Goal: Information Seeking & Learning: Learn about a topic

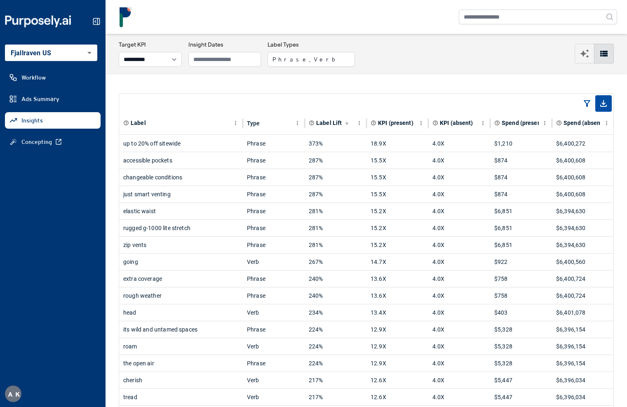
select select "**********"
click at [217, 156] on div "accessible pockets" at bounding box center [180, 160] width 115 height 16
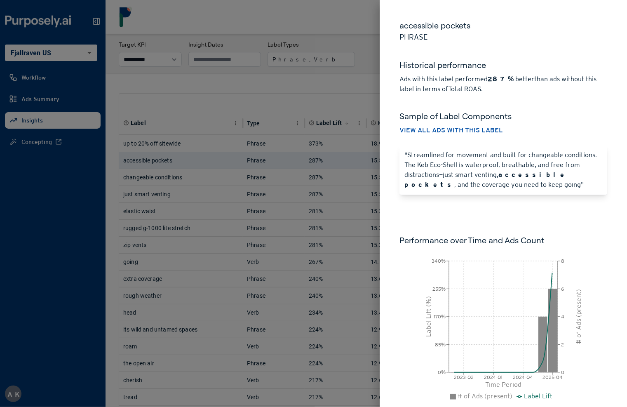
click at [257, 81] on div at bounding box center [313, 203] width 627 height 407
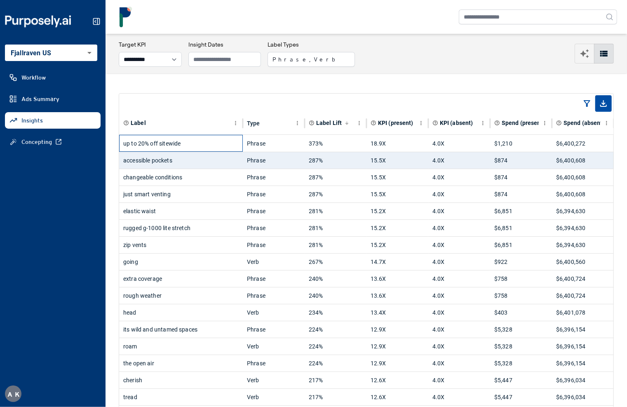
click at [202, 148] on div "up to 20% off sitewide" at bounding box center [180, 143] width 115 height 16
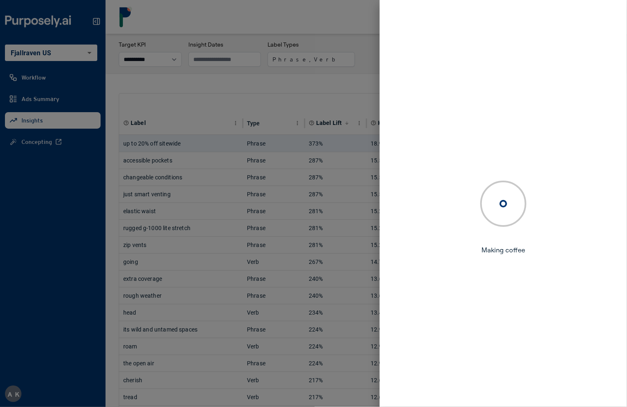
click at [221, 88] on div at bounding box center [313, 203] width 627 height 407
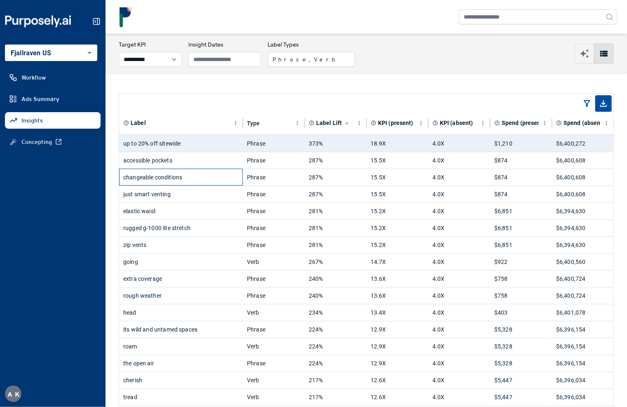
click at [207, 183] on div "changeable conditions" at bounding box center [180, 177] width 115 height 16
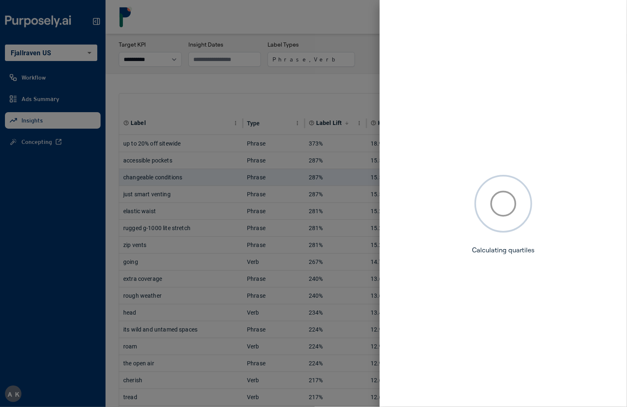
click at [242, 97] on div at bounding box center [313, 203] width 627 height 407
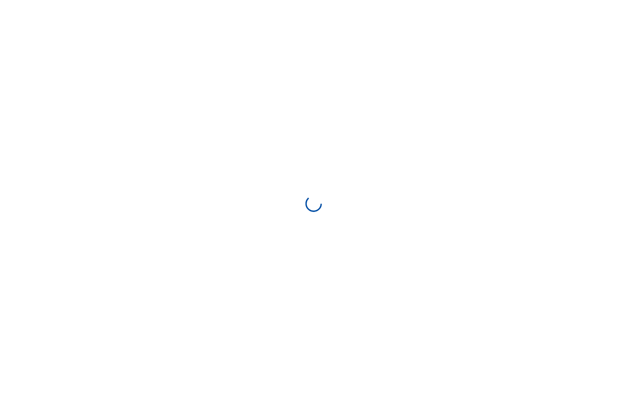
select select "**********"
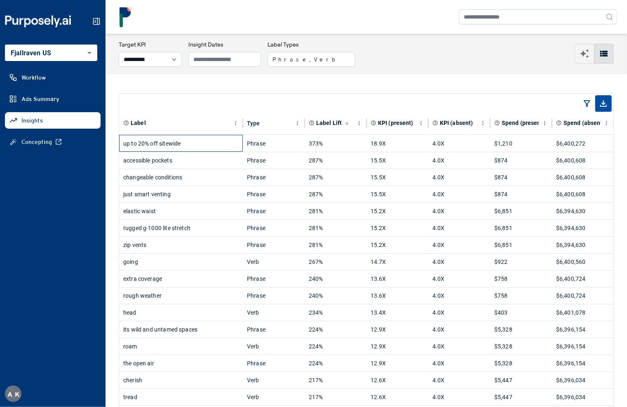
click at [197, 147] on div "up to 20% off sitewide" at bounding box center [180, 143] width 115 height 16
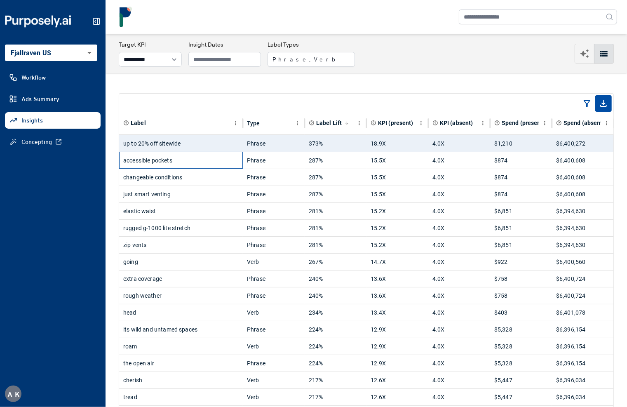
click at [228, 165] on div "accessible pockets" at bounding box center [180, 160] width 115 height 16
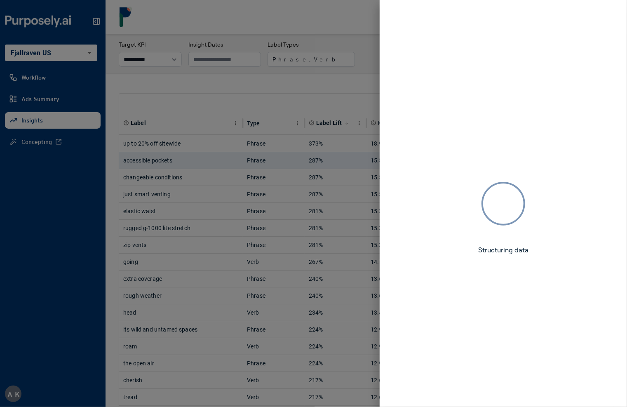
click at [254, 76] on div at bounding box center [313, 203] width 627 height 407
